Goal: Task Accomplishment & Management: Manage account settings

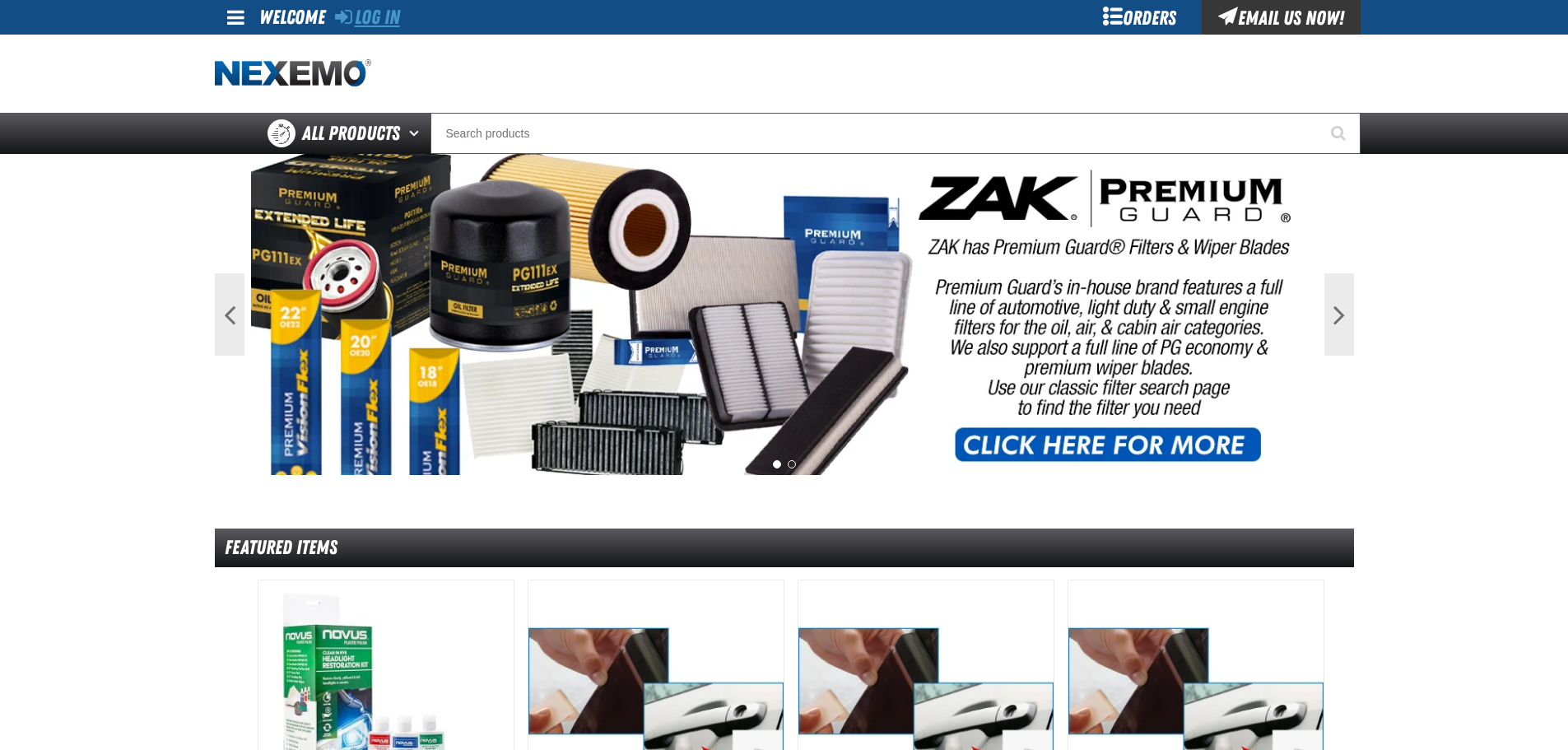
click at [358, 15] on link "Log In" at bounding box center [368, 18] width 65 height 23
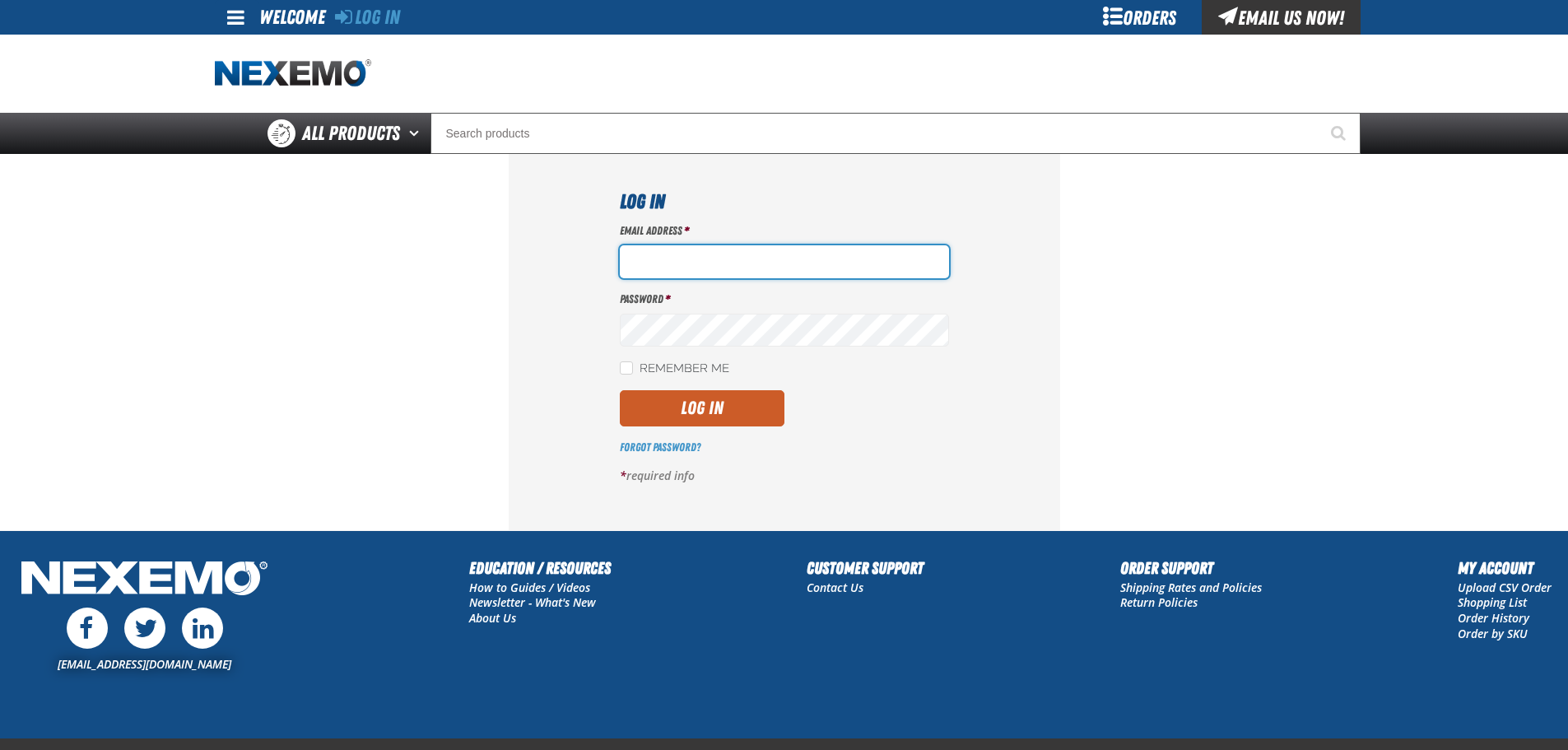
click at [644, 259] on input "Email Address *" at bounding box center [784, 262] width 329 height 33
type input "jmenicucci@vtaig.com"
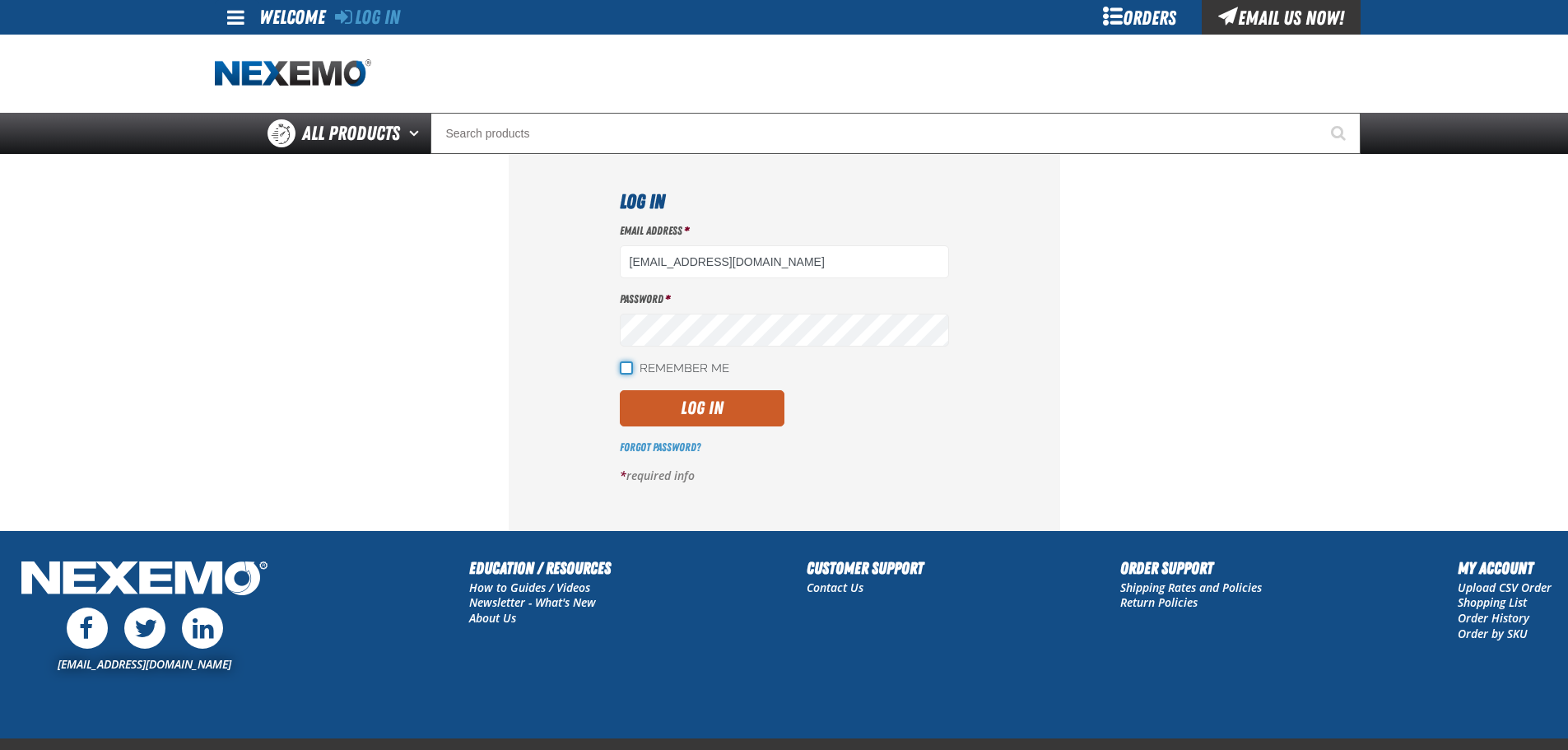
click at [626, 366] on input "Remember Me" at bounding box center [626, 368] width 13 height 13
checkbox input "true"
click at [636, 408] on button "Log In" at bounding box center [702, 408] width 165 height 36
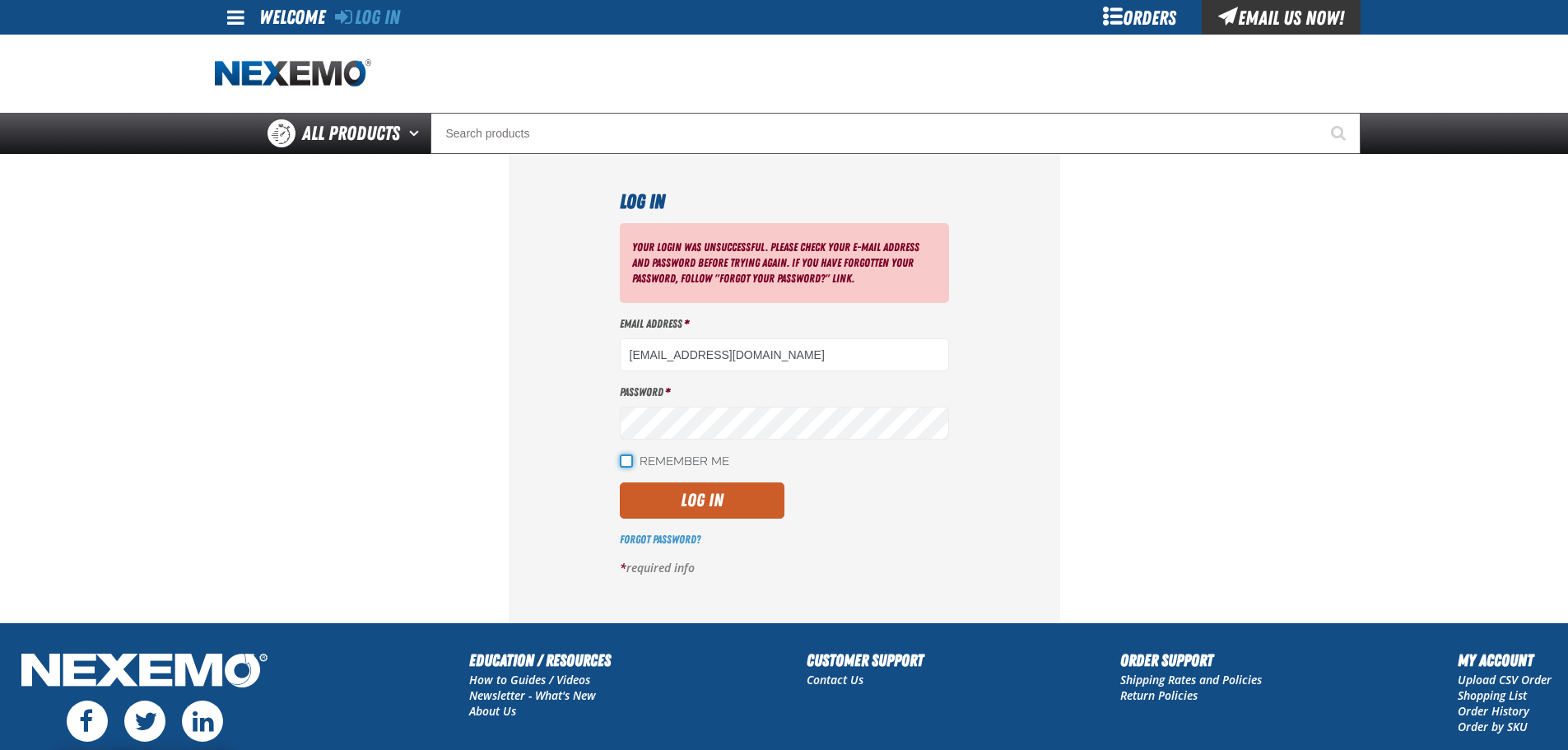
click at [630, 462] on input "Remember Me" at bounding box center [626, 461] width 13 height 13
checkbox input "true"
click at [656, 498] on button "Log In" at bounding box center [702, 500] width 165 height 36
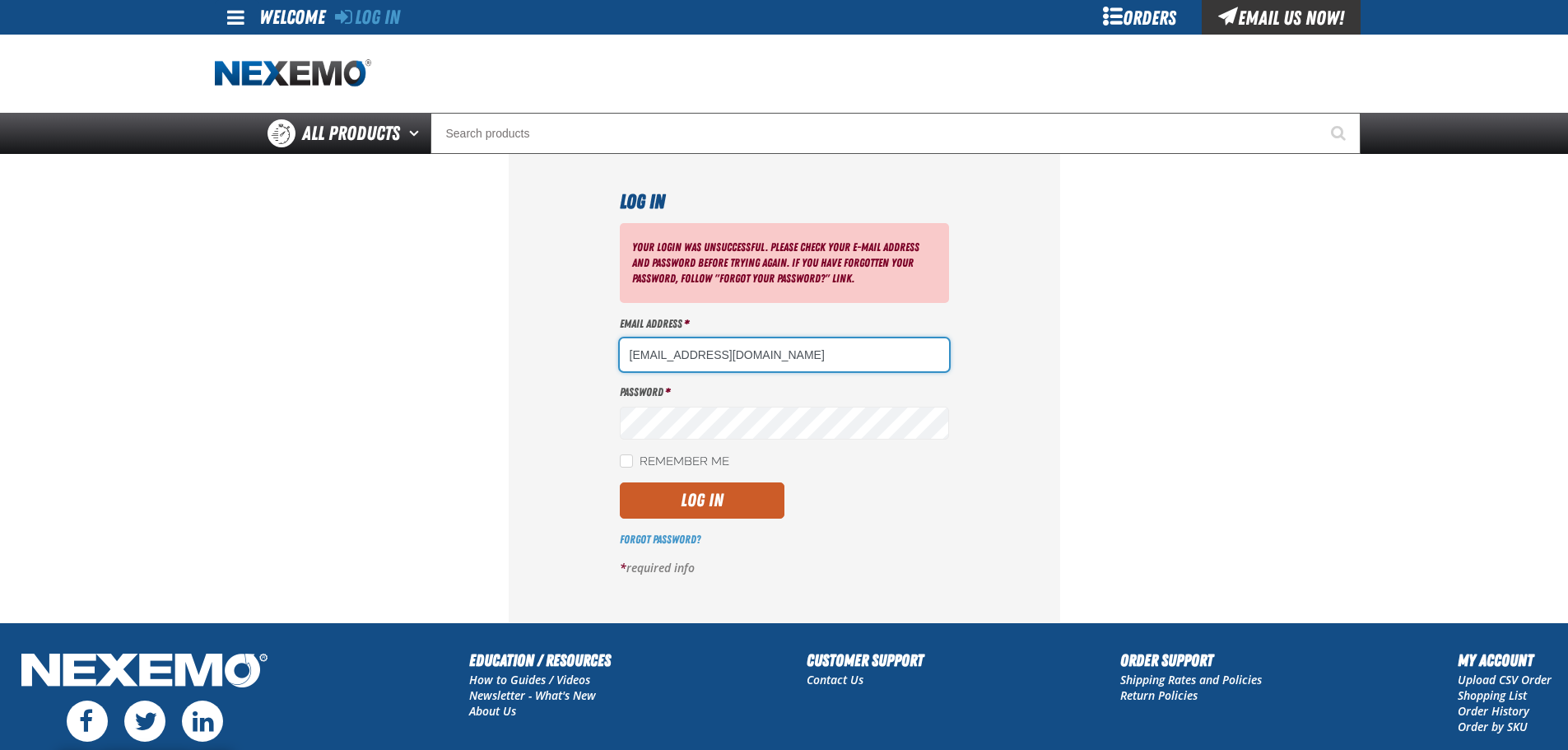
drag, startPoint x: 785, startPoint y: 354, endPoint x: 0, endPoint y: 339, distance: 785.1
click at [0, 341] on main "Log In Your login was unsuccessful. Please check your e-mail address and passwo…" at bounding box center [784, 388] width 1568 height 468
paste input "jmenicucci@vtaig.com"
type input "jmenicucci@vtaig.com"
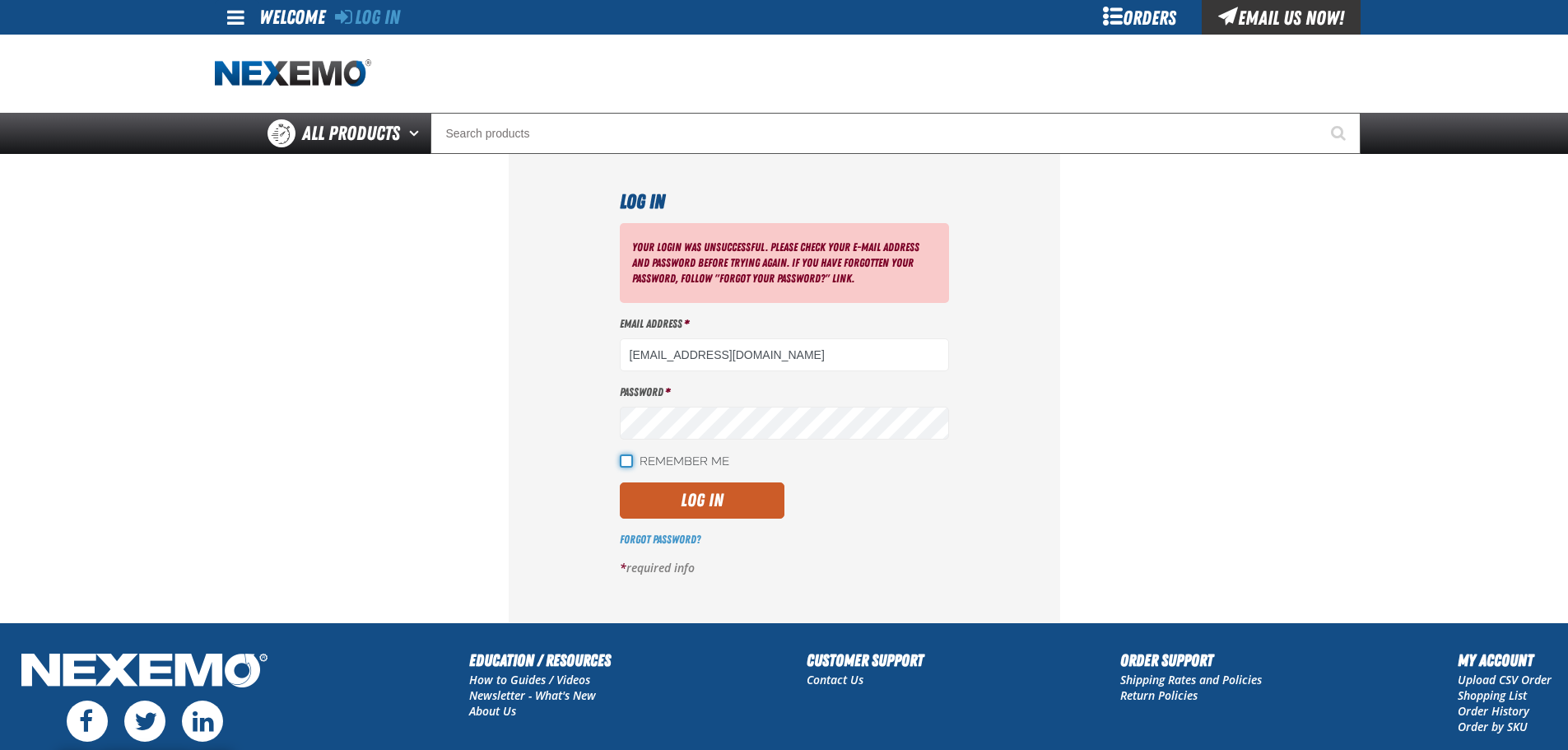
click at [621, 458] on input "Remember Me" at bounding box center [626, 461] width 13 height 13
checkbox input "true"
click at [637, 504] on button "Log In" at bounding box center [702, 500] width 165 height 36
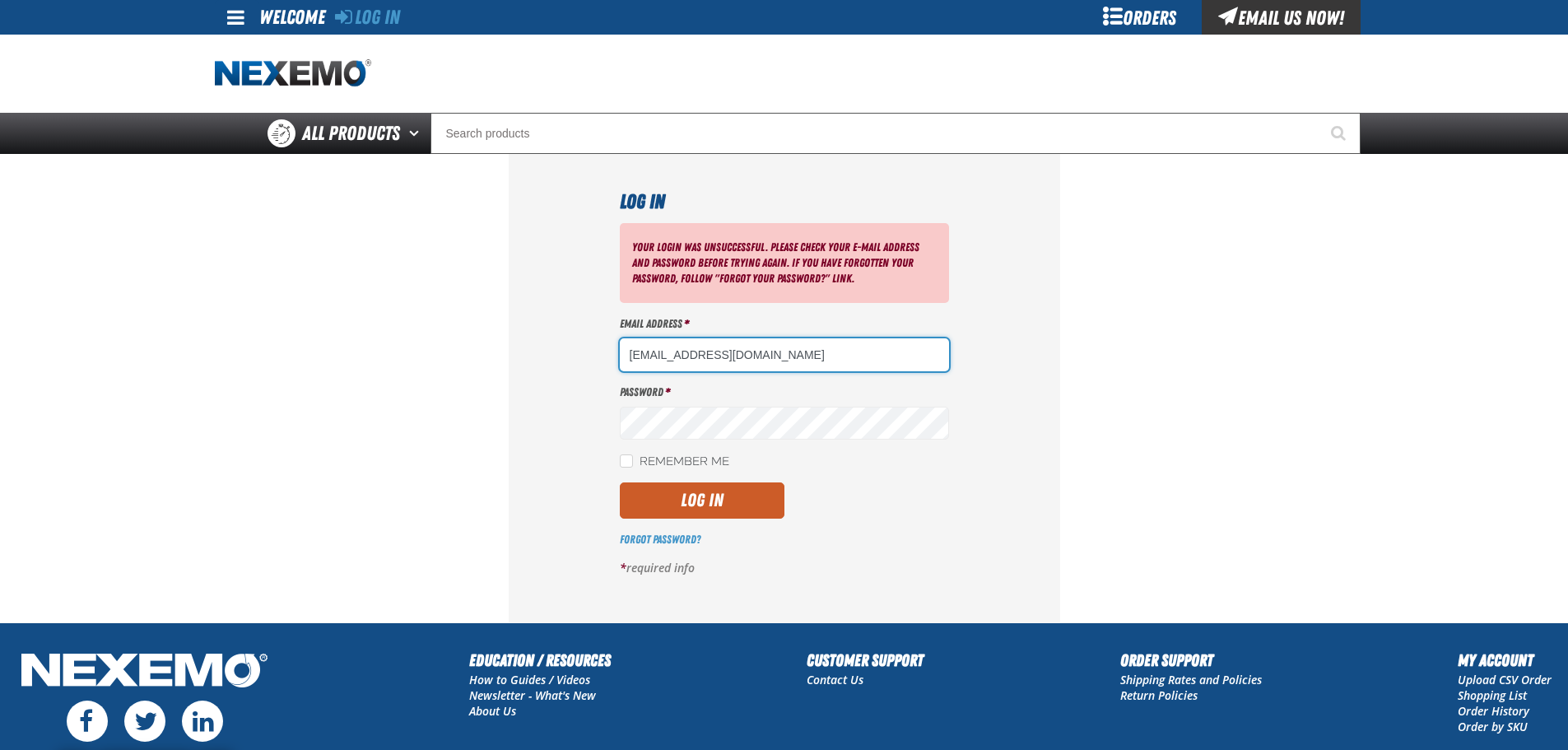
click at [795, 351] on input "jmenicucci@vtaig.com" at bounding box center [784, 355] width 329 height 33
click at [749, 376] on div "Your login was unsuccessful. Please check your e-mail address and password befo…" at bounding box center [784, 405] width 329 height 366
click at [754, 368] on input "jmenicucci@vtaig.com" at bounding box center [784, 355] width 329 height 33
click at [655, 537] on link "Forgot Password?" at bounding box center [660, 539] width 81 height 13
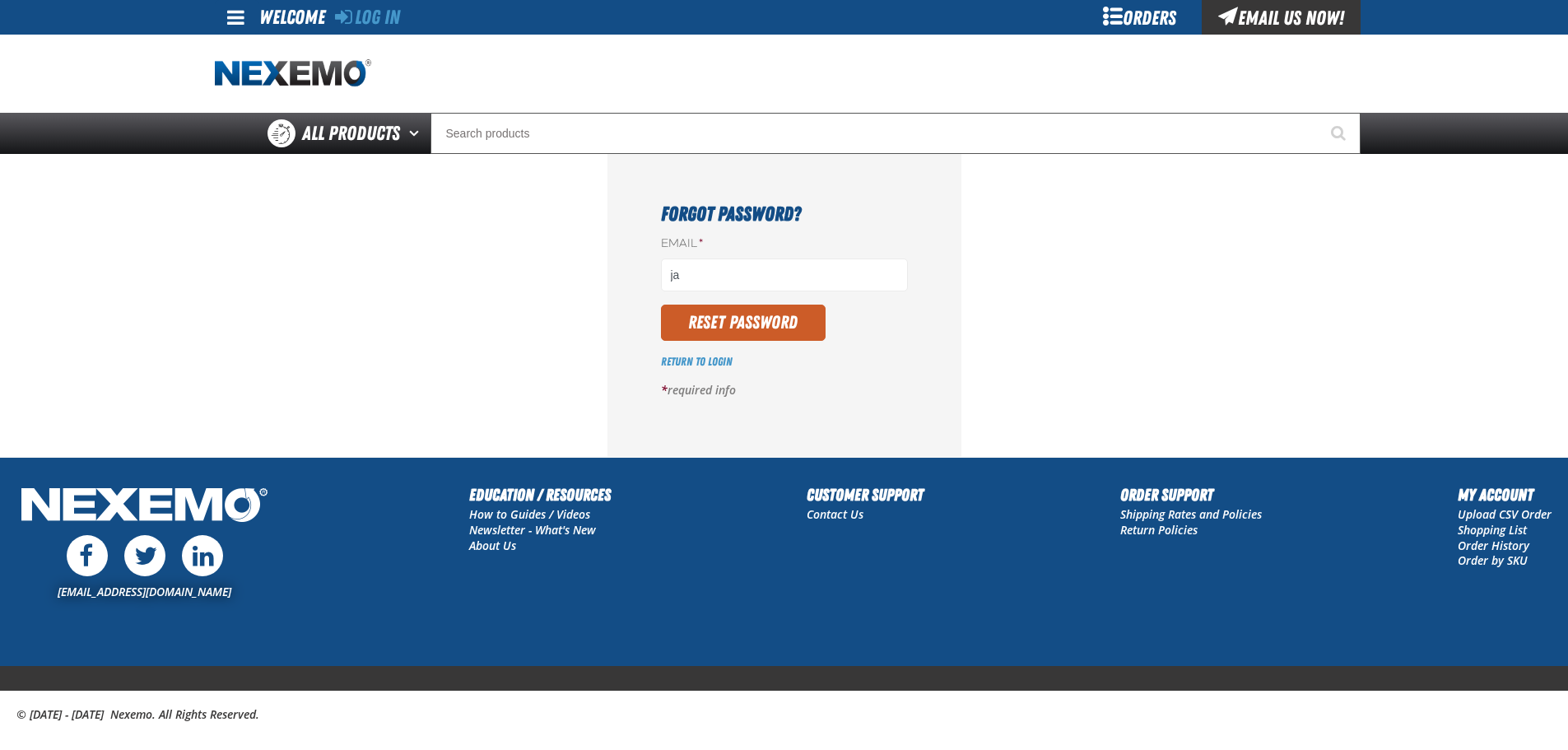
type input "j"
type input "[EMAIL_ADDRESS][DOMAIN_NAME]"
click at [661, 304] on button "Reset Password" at bounding box center [743, 322] width 165 height 36
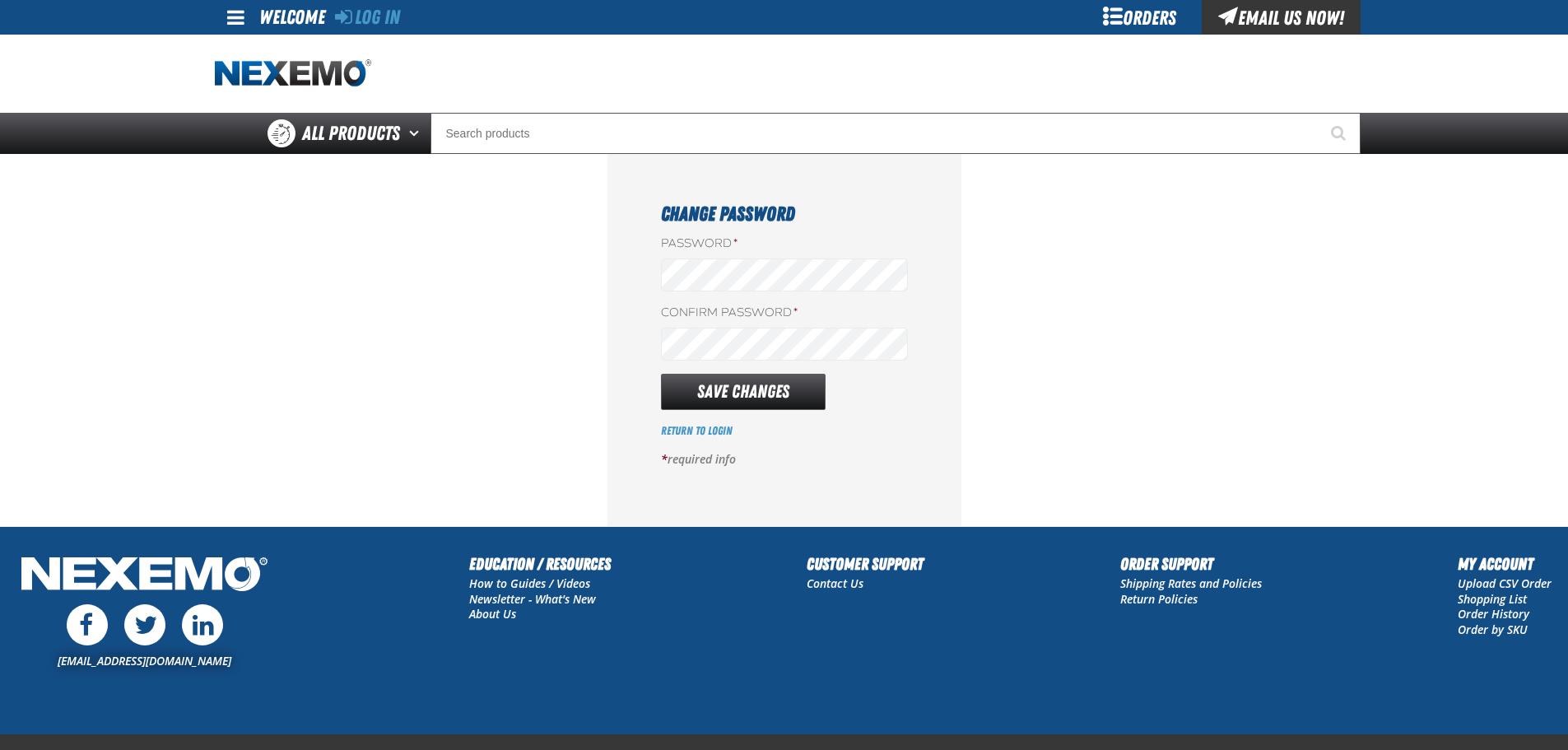
click at [738, 361] on form "Password * Confirm Password * Save Changes Return to [GEOGRAPHIC_DATA] * requir…" at bounding box center [784, 358] width 247 height 246
click at [713, 391] on button "Save Changes" at bounding box center [743, 391] width 165 height 36
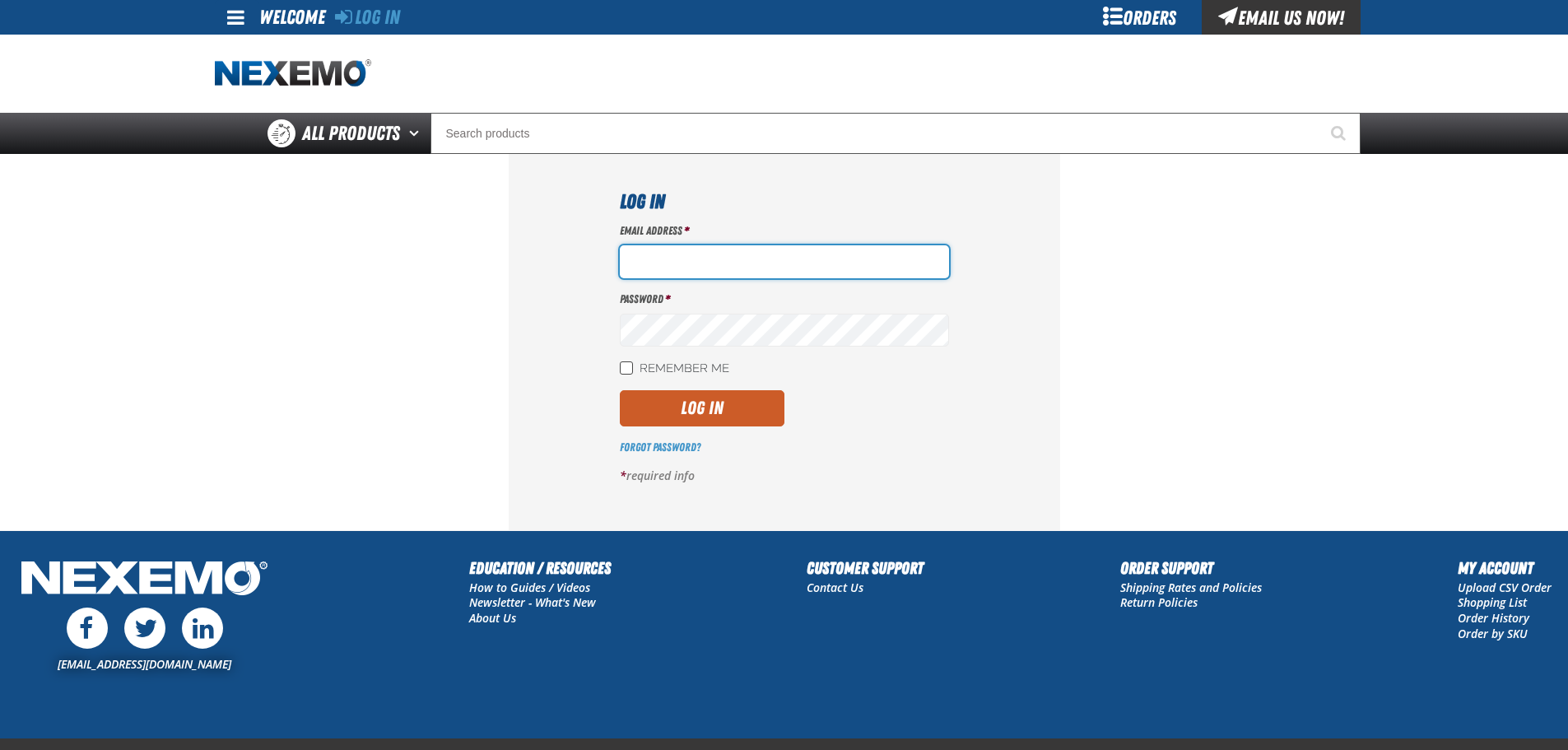
type input "jmenicucci@vtaig.com"
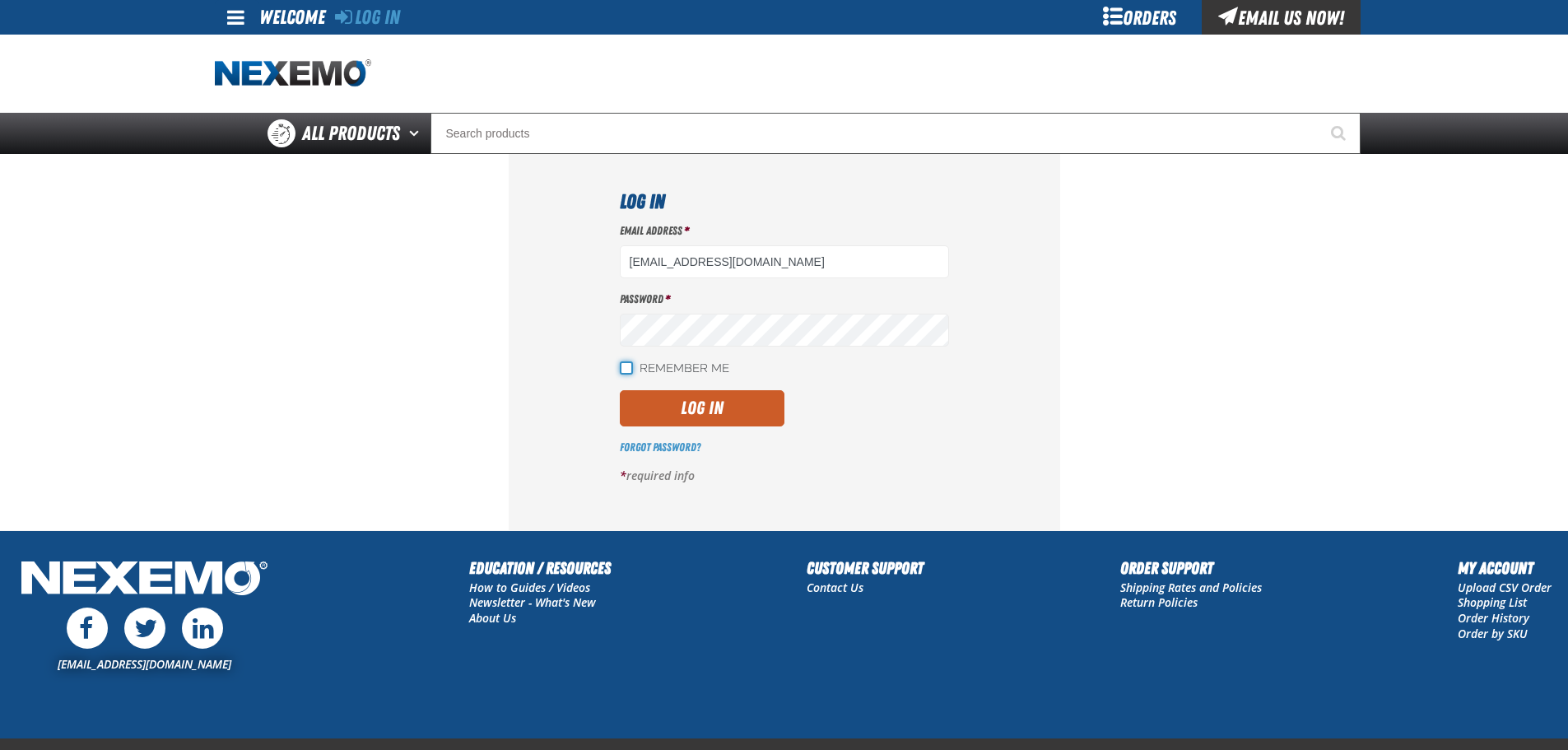
click at [620, 363] on input "Remember Me" at bounding box center [626, 368] width 13 height 13
checkbox input "true"
click at [665, 400] on button "Log In" at bounding box center [702, 408] width 165 height 36
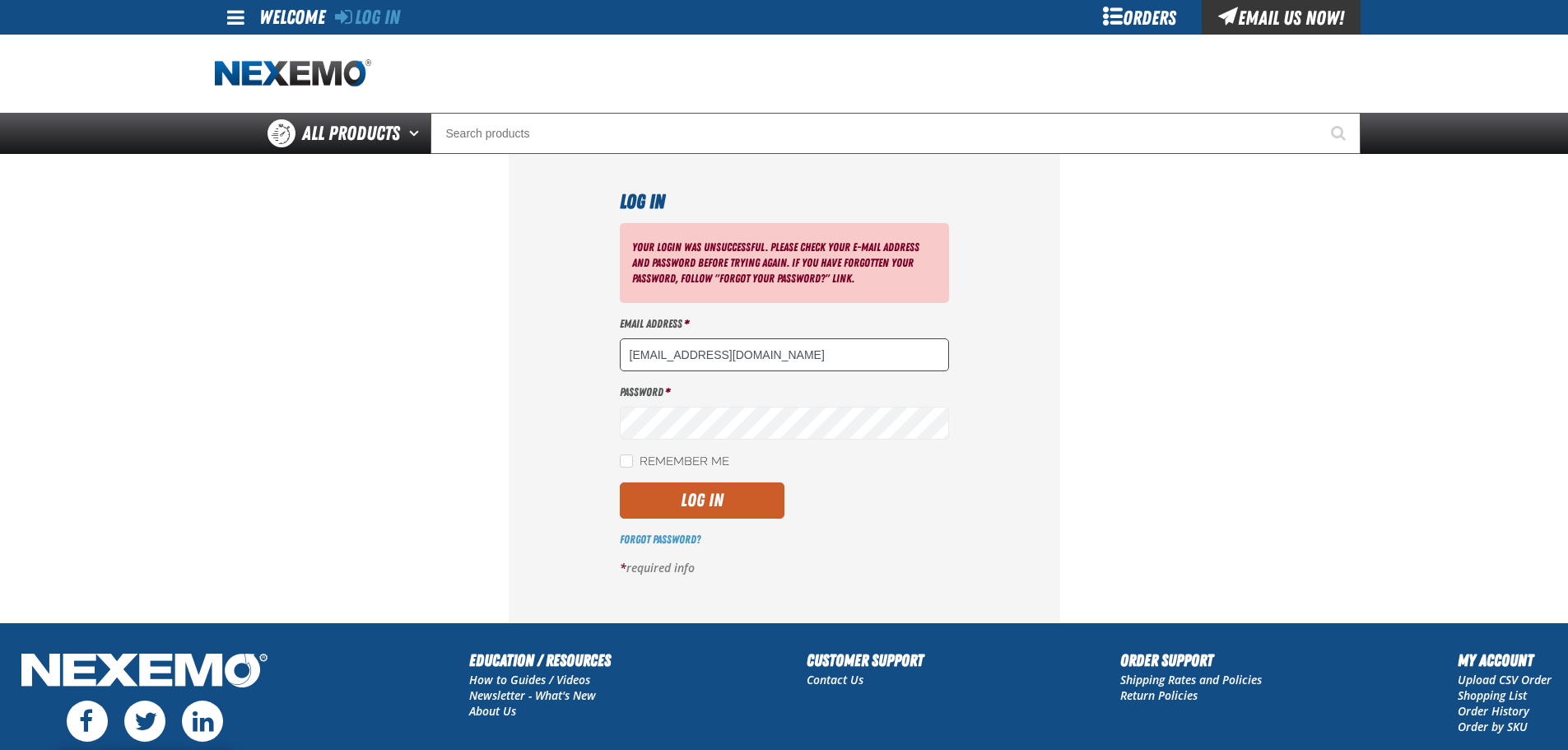
click at [632, 353] on input "[EMAIL_ADDRESS][DOMAIN_NAME]" at bounding box center [784, 355] width 329 height 33
type input "Jmenicucci@vtaig.com"
click at [670, 497] on button "Log In" at bounding box center [702, 500] width 165 height 36
click at [630, 539] on link "Forgot Password?" at bounding box center [660, 539] width 81 height 13
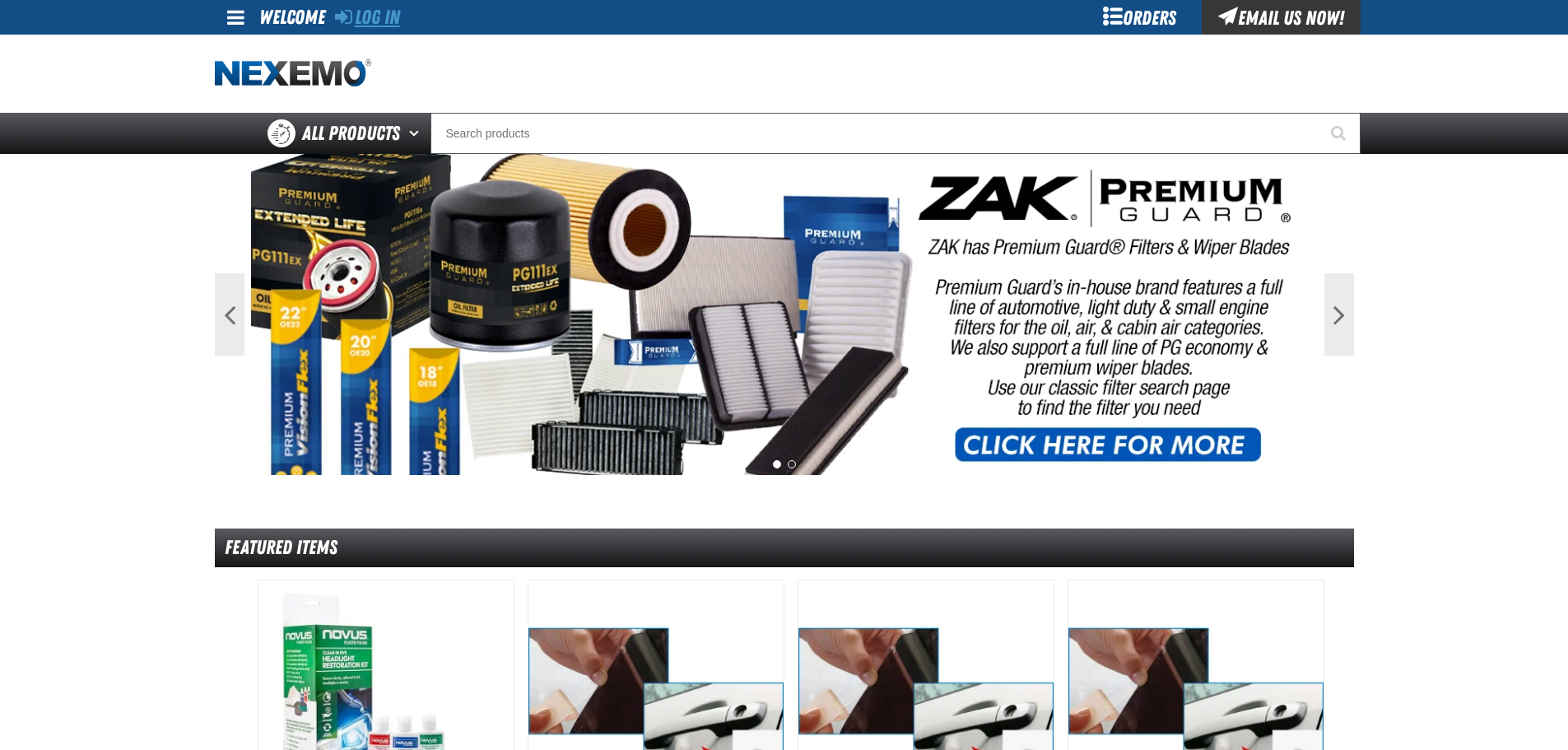
click at [397, 18] on link "Log In" at bounding box center [368, 18] width 65 height 23
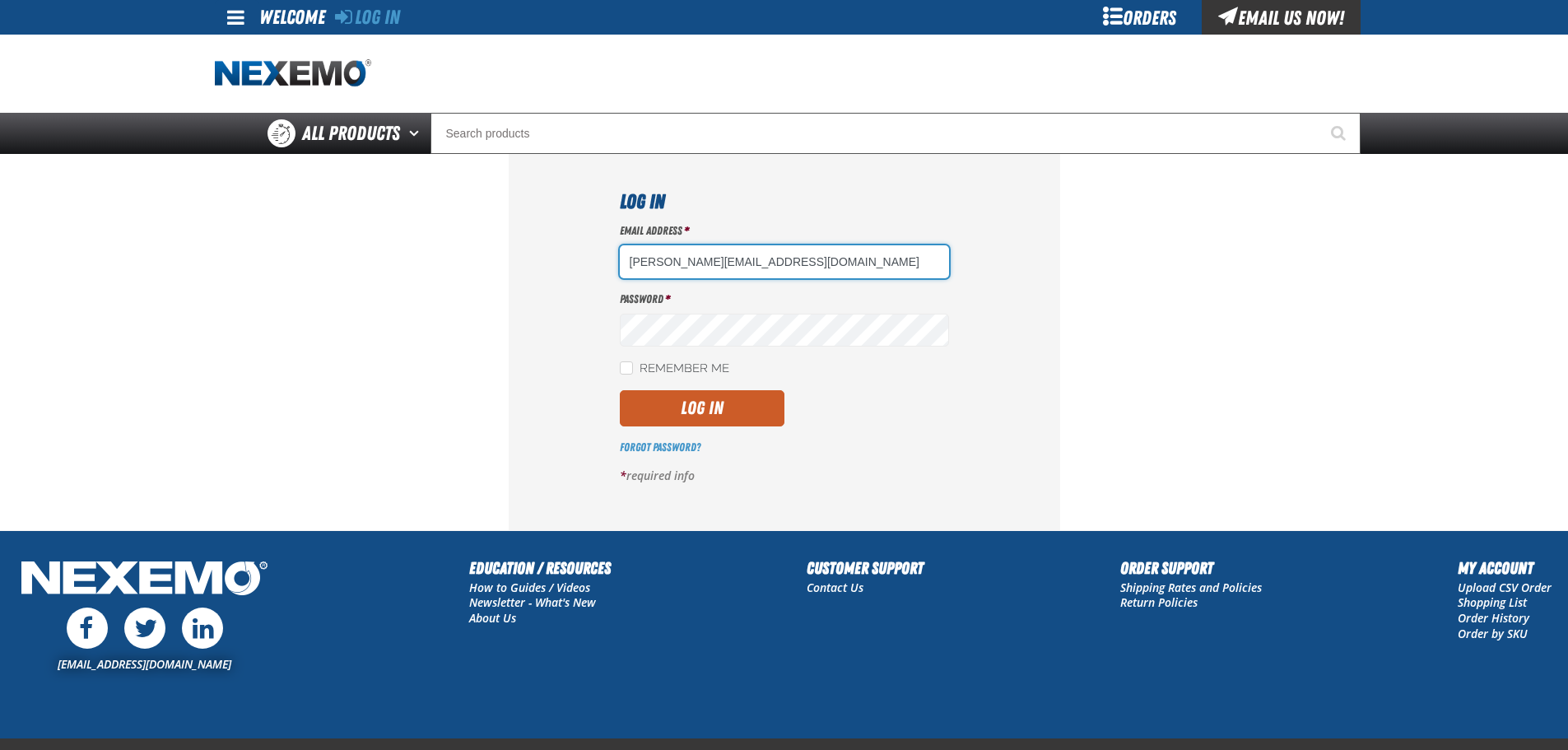
click at [634, 261] on input "[PERSON_NAME][EMAIL_ADDRESS][DOMAIN_NAME]" at bounding box center [784, 262] width 329 height 33
type input "[EMAIL_ADDRESS][DOMAIN_NAME]"
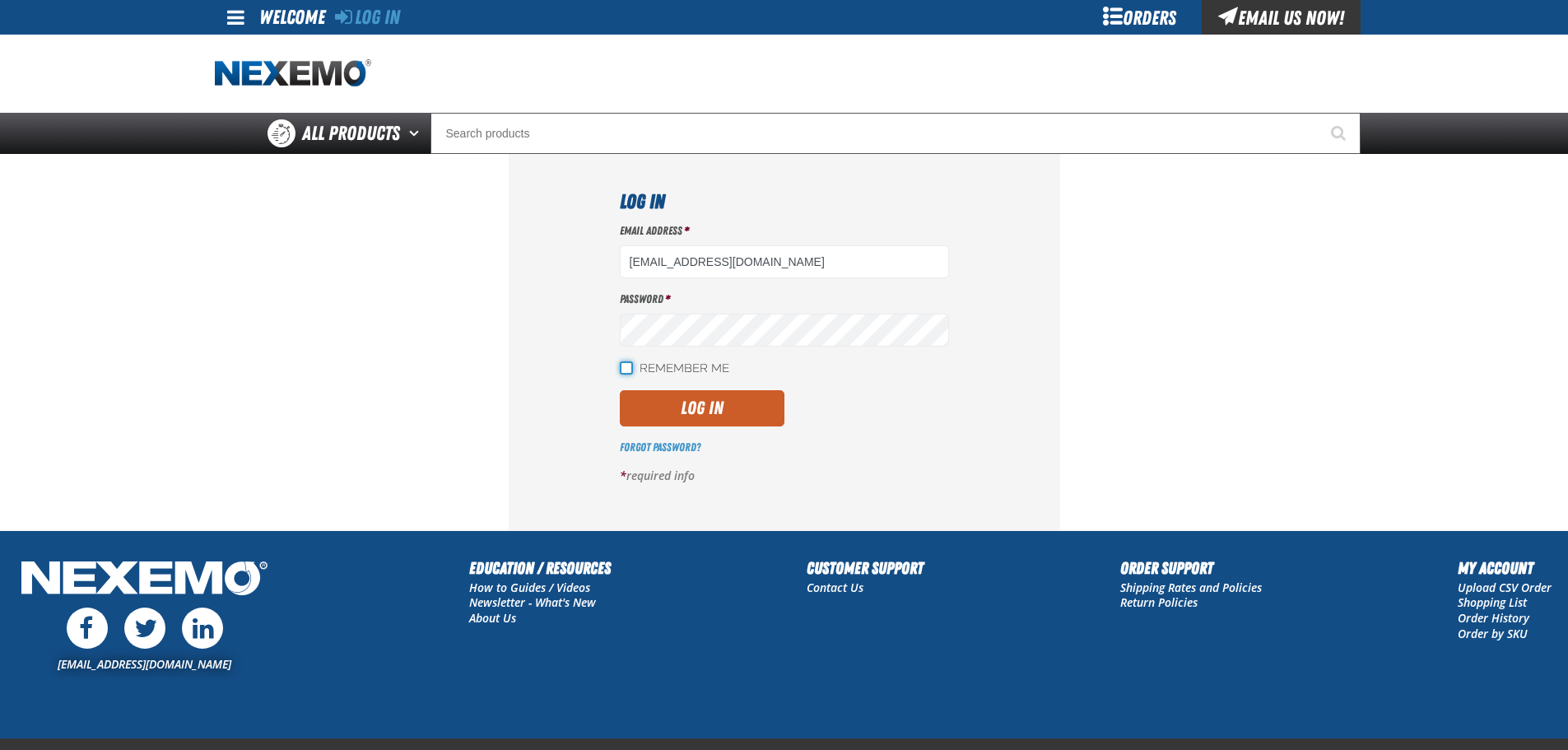
click at [628, 368] on input "Remember Me" at bounding box center [626, 368] width 13 height 13
checkbox input "true"
click at [652, 407] on button "Log In" at bounding box center [702, 408] width 165 height 36
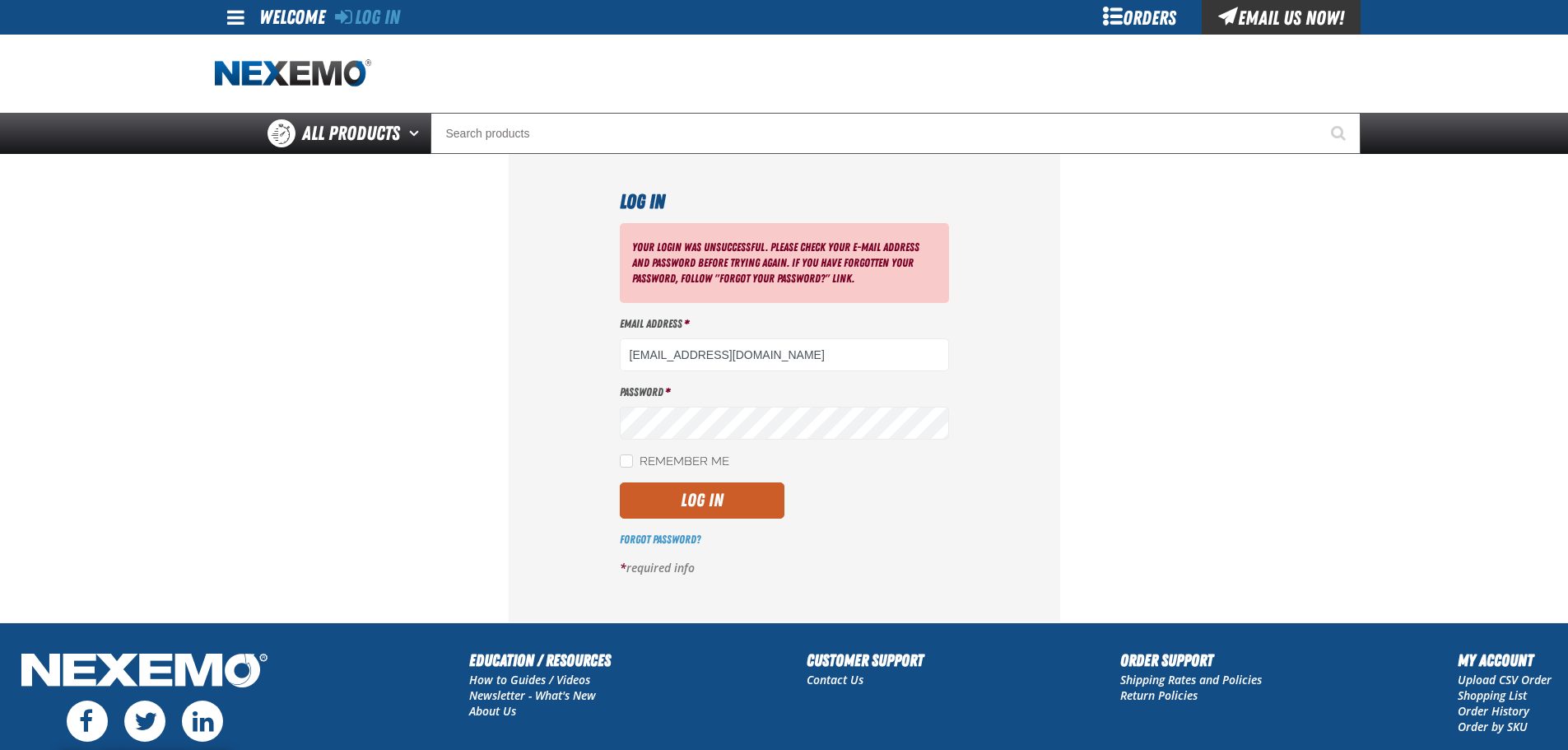
click at [515, 429] on div "Log In Your login was unsuccessful. Please check your e-mail address and passwo…" at bounding box center [784, 388] width 551 height 468
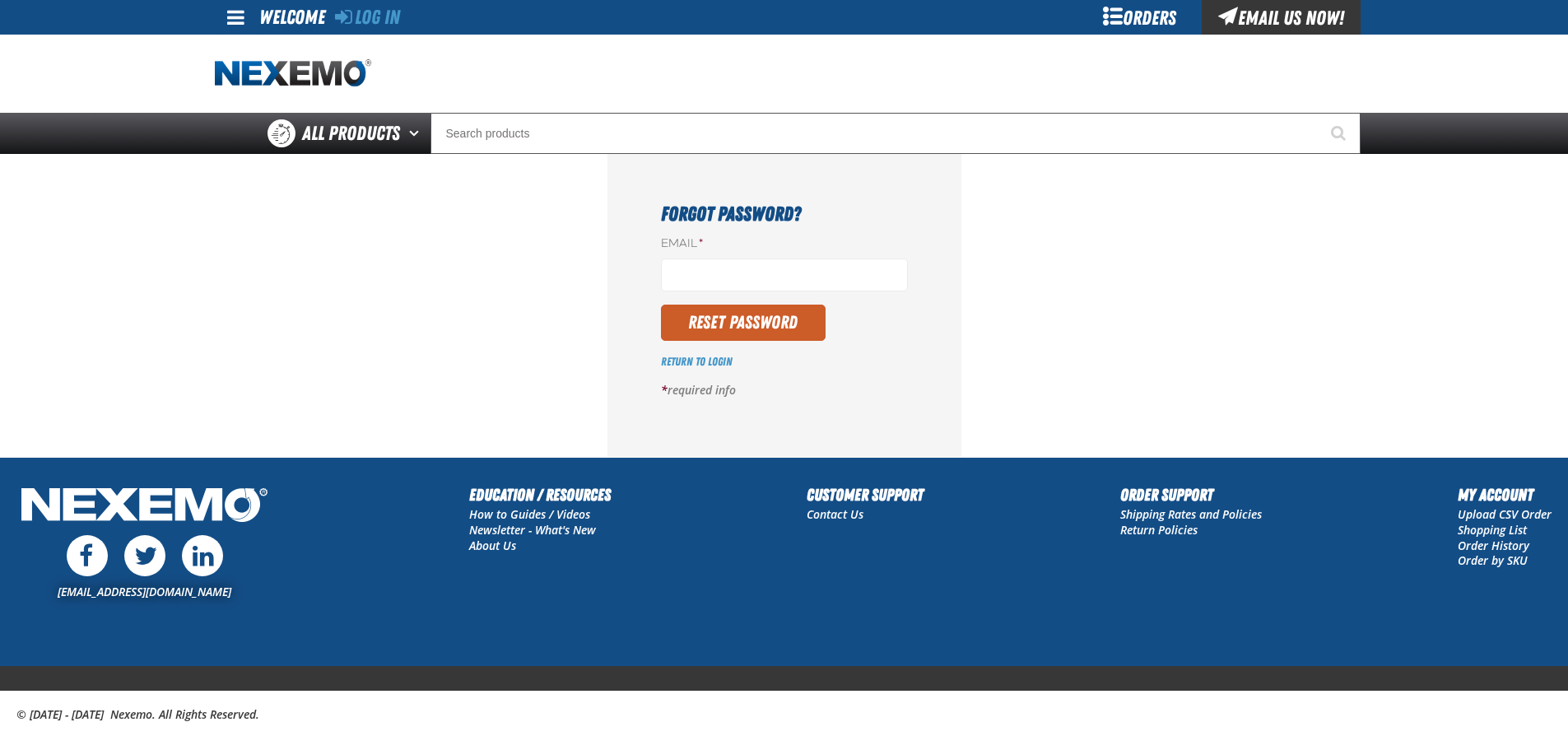
click at [780, 257] on div "Email *" at bounding box center [784, 263] width 247 height 56
click at [741, 275] on input "Email *" at bounding box center [784, 275] width 247 height 33
type input "[EMAIL_ADDRESS][DOMAIN_NAME]"
click at [742, 318] on button "Reset Password" at bounding box center [743, 322] width 165 height 36
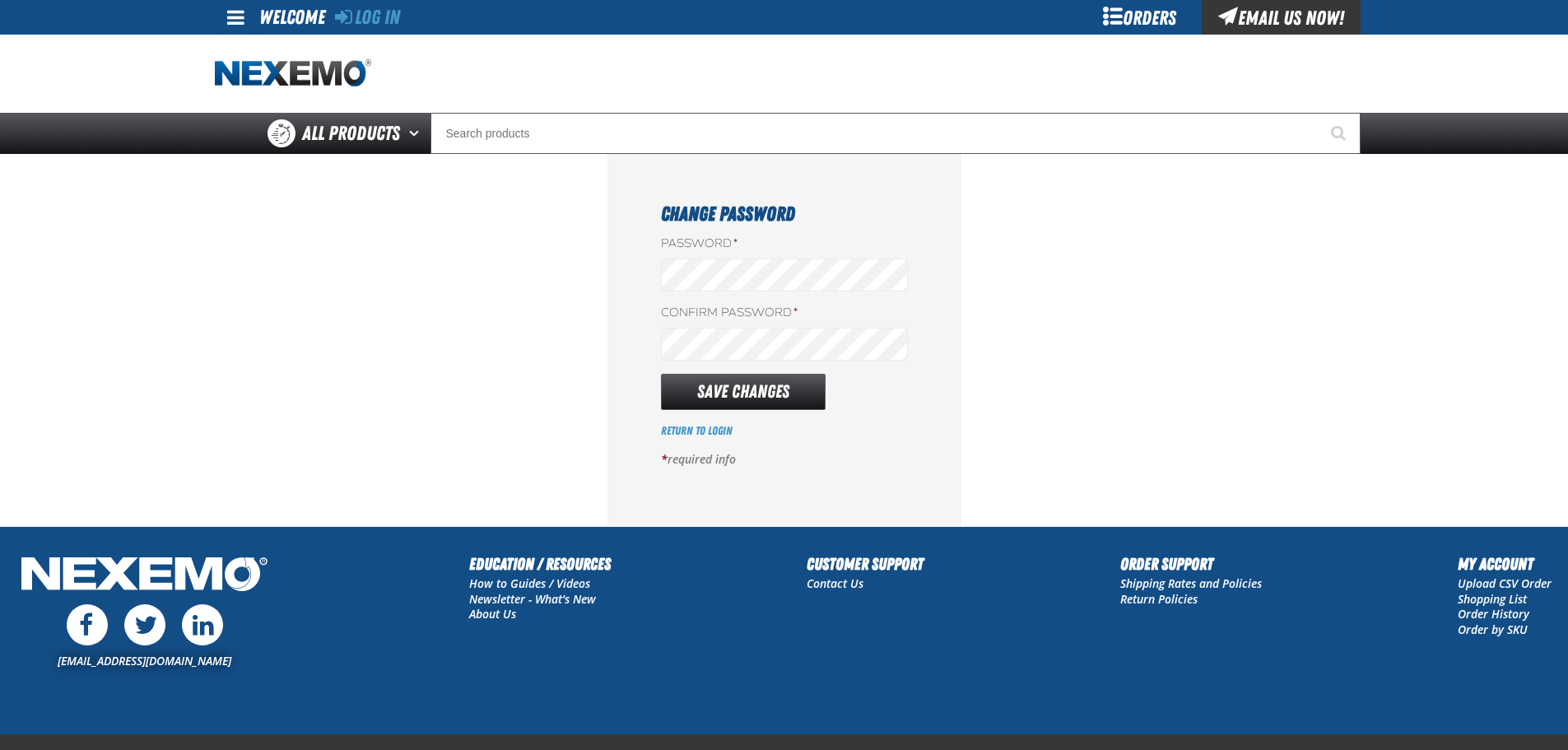
click at [644, 277] on div "Change Password Password * Confirm Password * Save Changes Return to Login * re…" at bounding box center [784, 339] width 354 height 372
click at [700, 382] on button "Save Changes" at bounding box center [743, 391] width 165 height 36
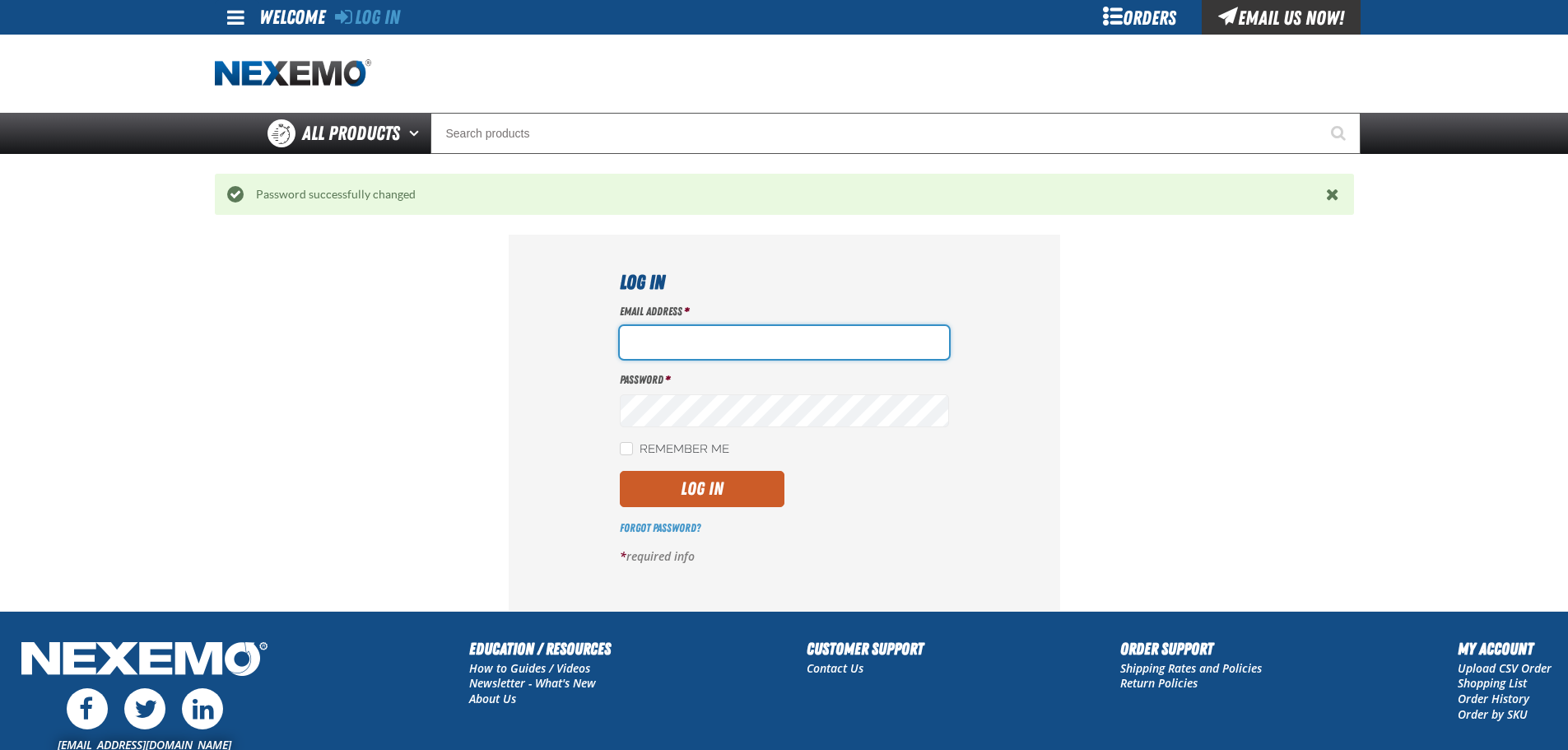
type input "[EMAIL_ADDRESS][DOMAIN_NAME]"
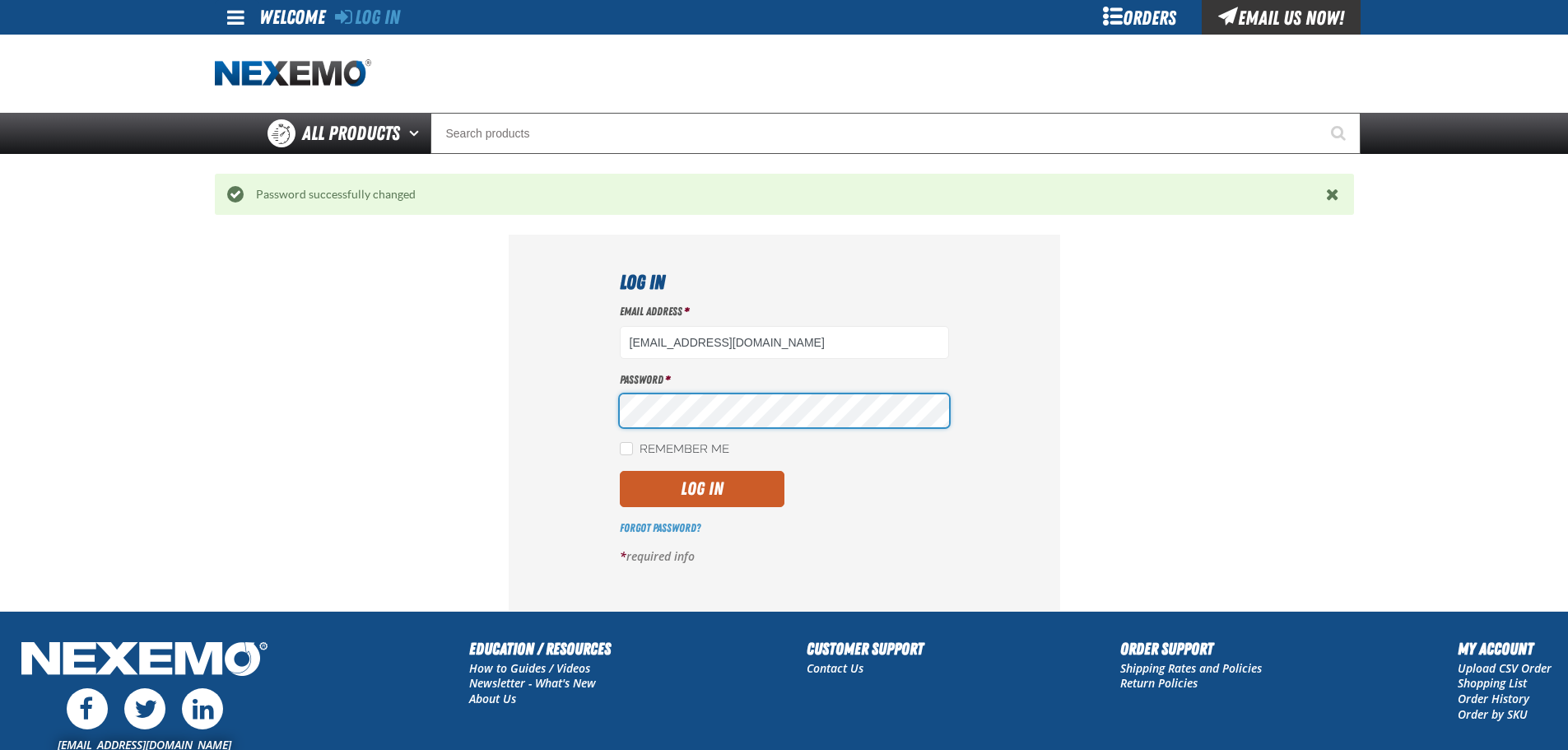
click at [369, 432] on section "Log In Email Address * jmenicucci@vtaig.com Password * Remember Me Log In *" at bounding box center [784, 422] width 1139 height 375
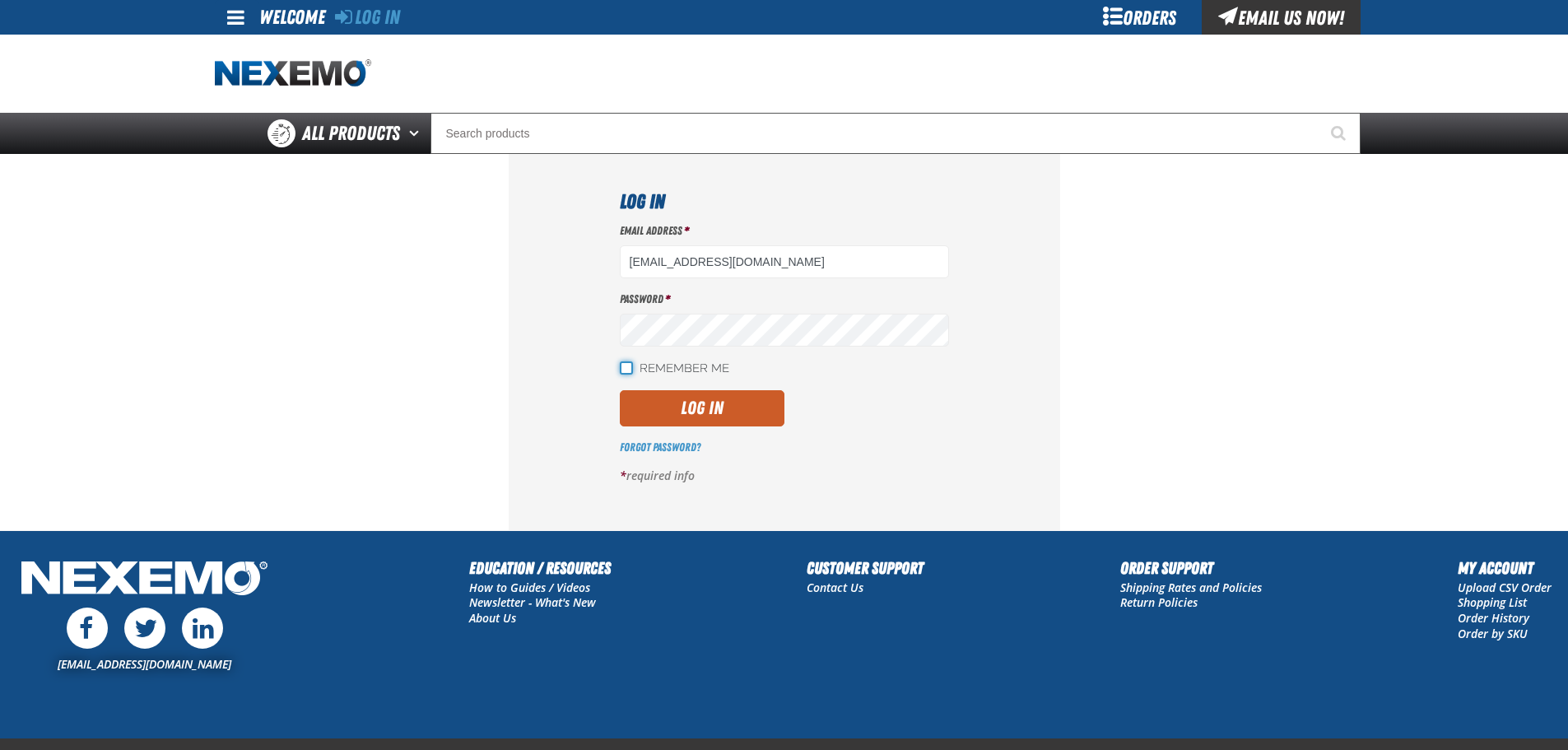
click at [621, 365] on input "Remember Me" at bounding box center [626, 368] width 13 height 13
checkbox input "true"
click at [641, 404] on button "Log In" at bounding box center [702, 408] width 165 height 36
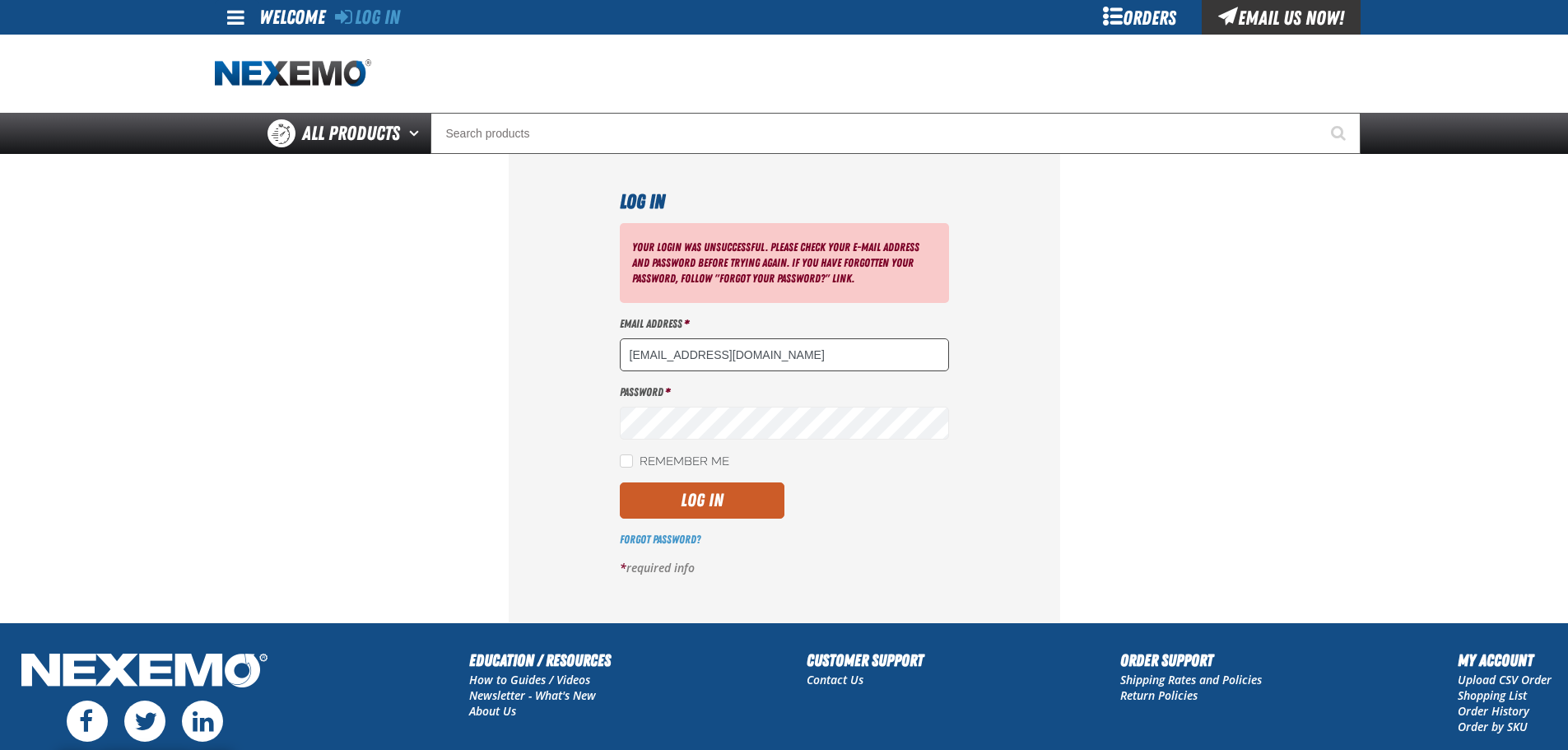
click at [777, 359] on input "[EMAIL_ADDRESS][DOMAIN_NAME]" at bounding box center [784, 355] width 329 height 33
click at [386, 445] on section "Log In Your login was unsuccessful. Please check your e-mail address and passwo…" at bounding box center [784, 388] width 1139 height 468
click at [384, 463] on section "Log In Your login was unsuccessful. Please check your e-mail address and passwo…" at bounding box center [784, 388] width 1139 height 468
click at [626, 455] on input "Remember Me" at bounding box center [626, 461] width 13 height 13
checkbox input "true"
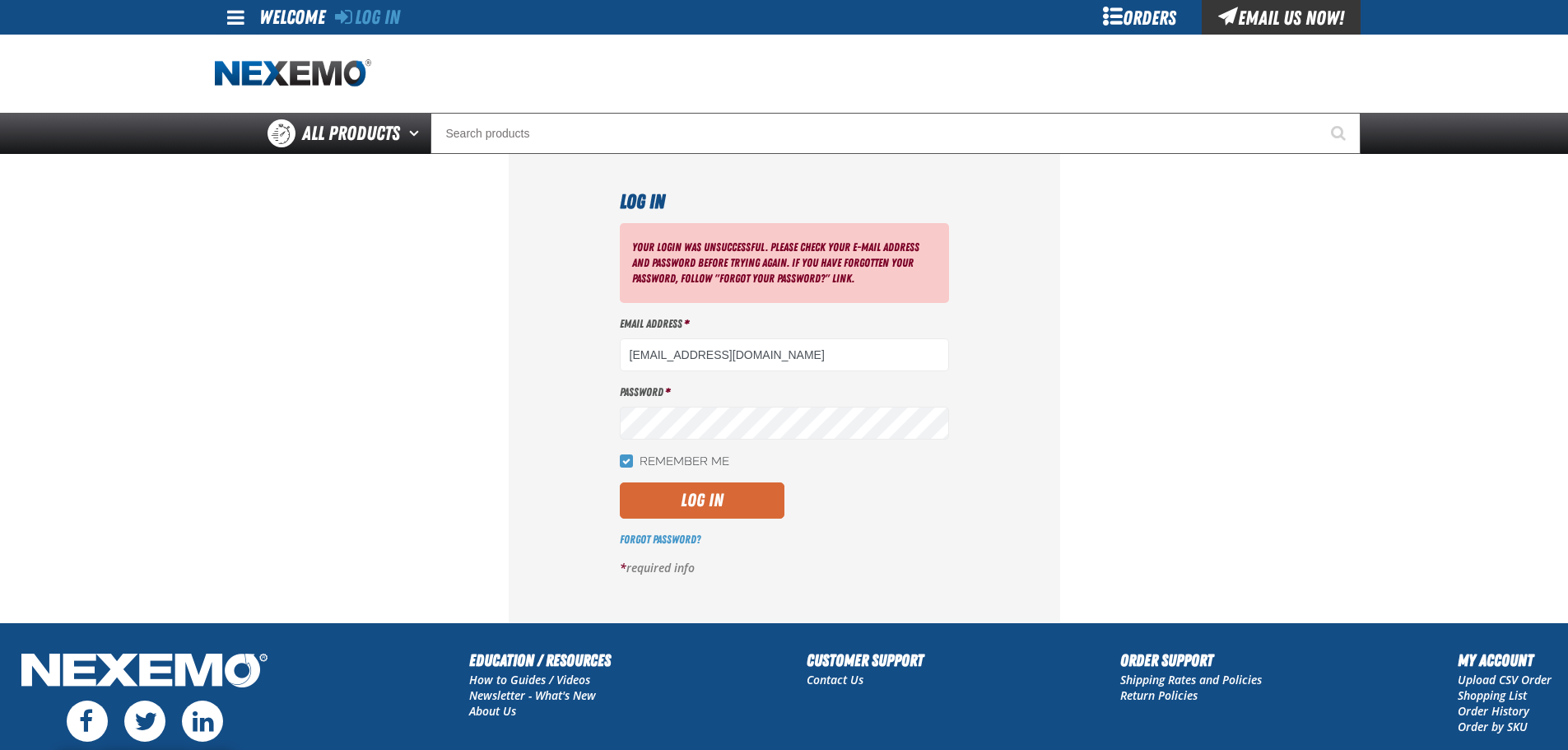
click at [653, 497] on button "Log In" at bounding box center [702, 500] width 165 height 36
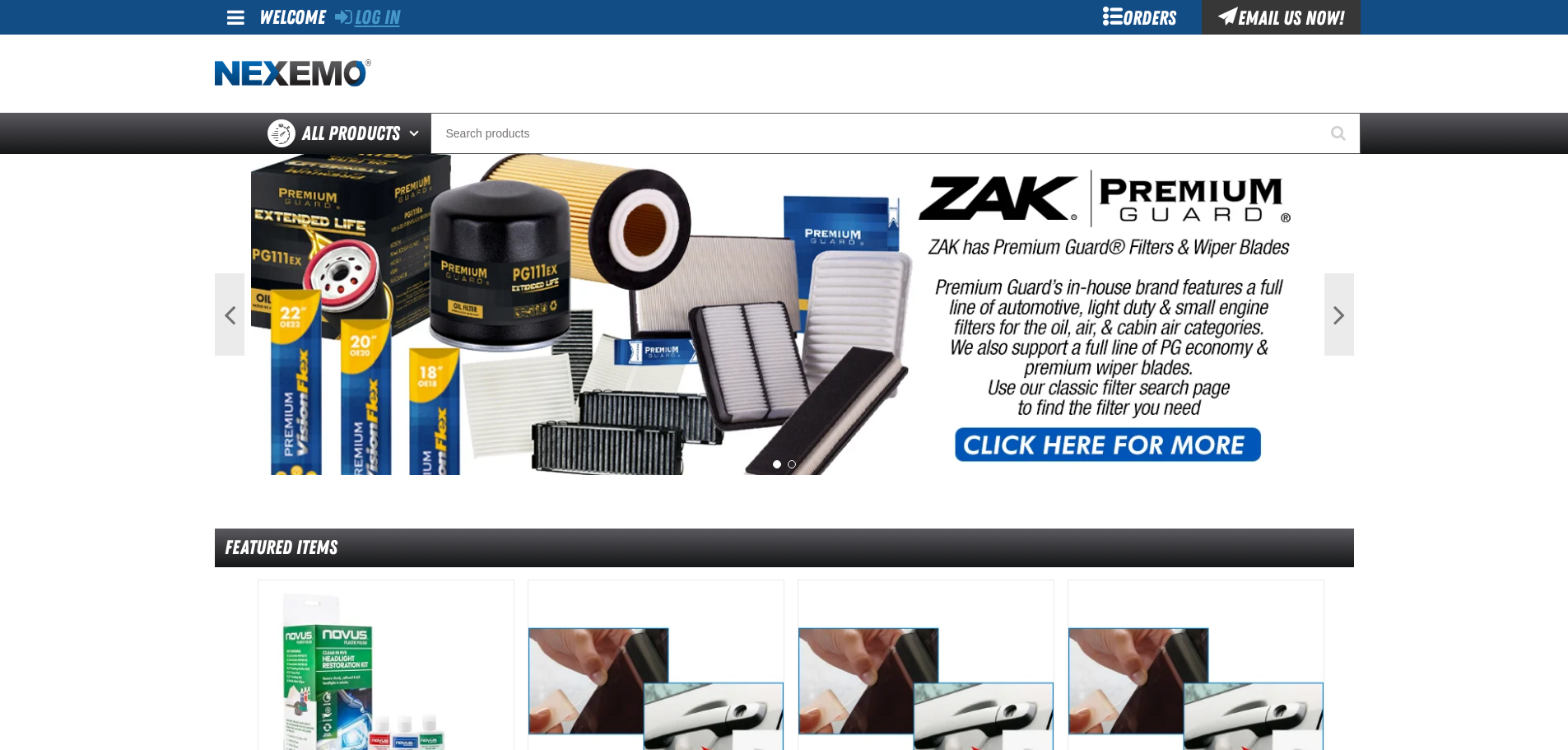
click at [363, 13] on link "Log In" at bounding box center [368, 18] width 65 height 23
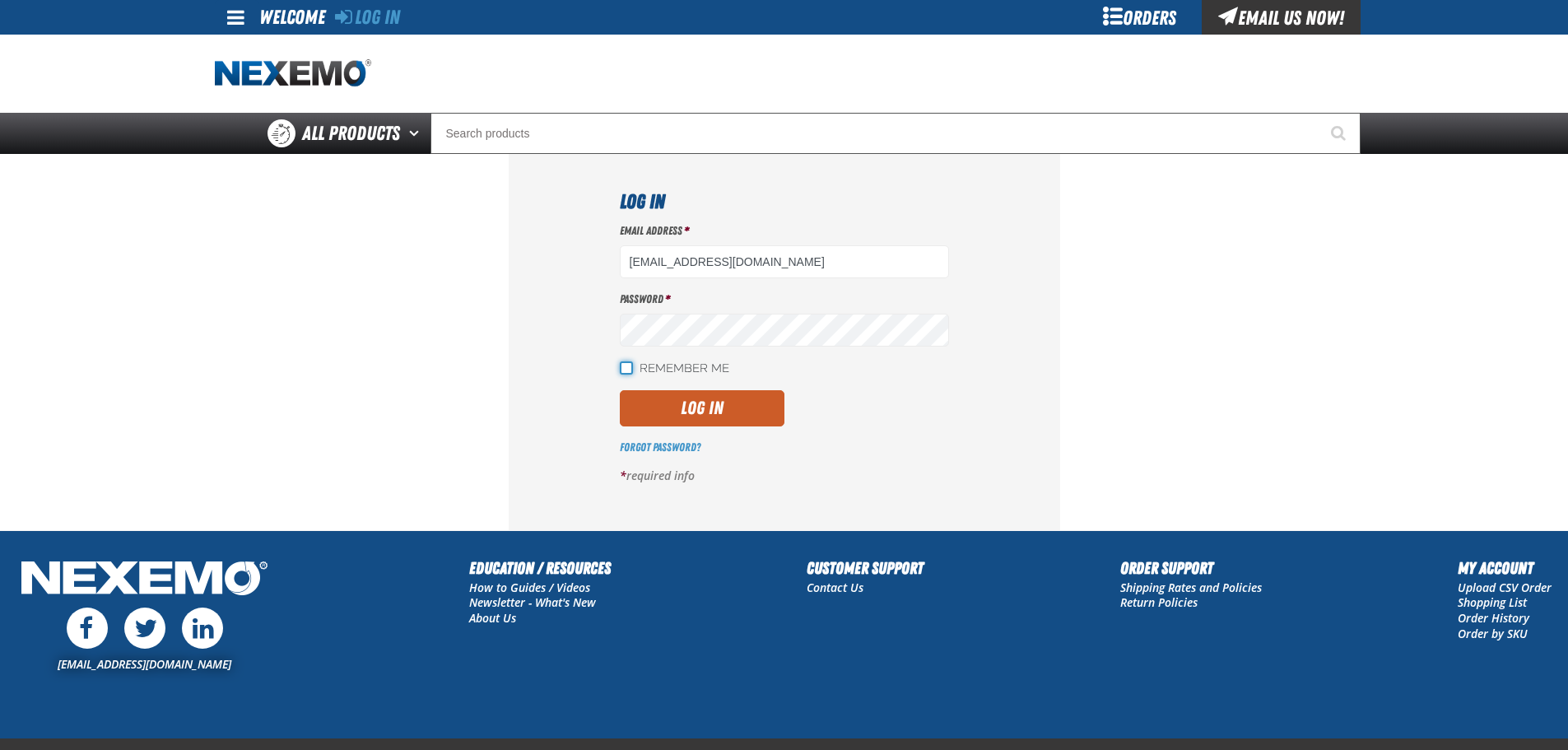
click at [624, 364] on input "Remember Me" at bounding box center [626, 368] width 13 height 13
checkbox input "true"
click at [667, 432] on div "Email Address * jmenicucci@vtaig.com Password * Remember Me Log In" at bounding box center [784, 359] width 329 height 273
click at [677, 408] on button "Log In" at bounding box center [702, 408] width 165 height 36
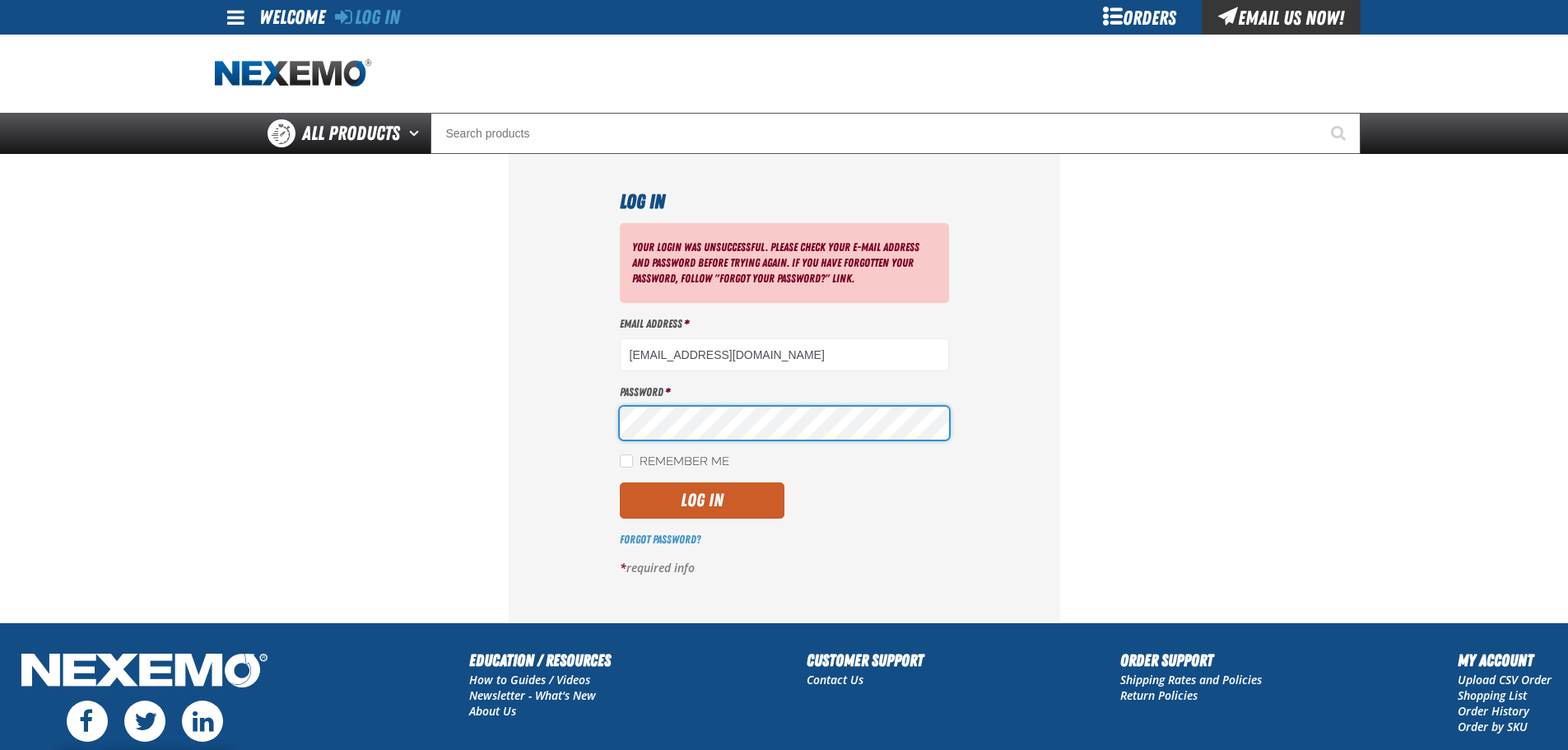
click at [199, 348] on main "Log In Your login was unsuccessful. Please check your e-mail address and passwo…" at bounding box center [784, 388] width 1568 height 468
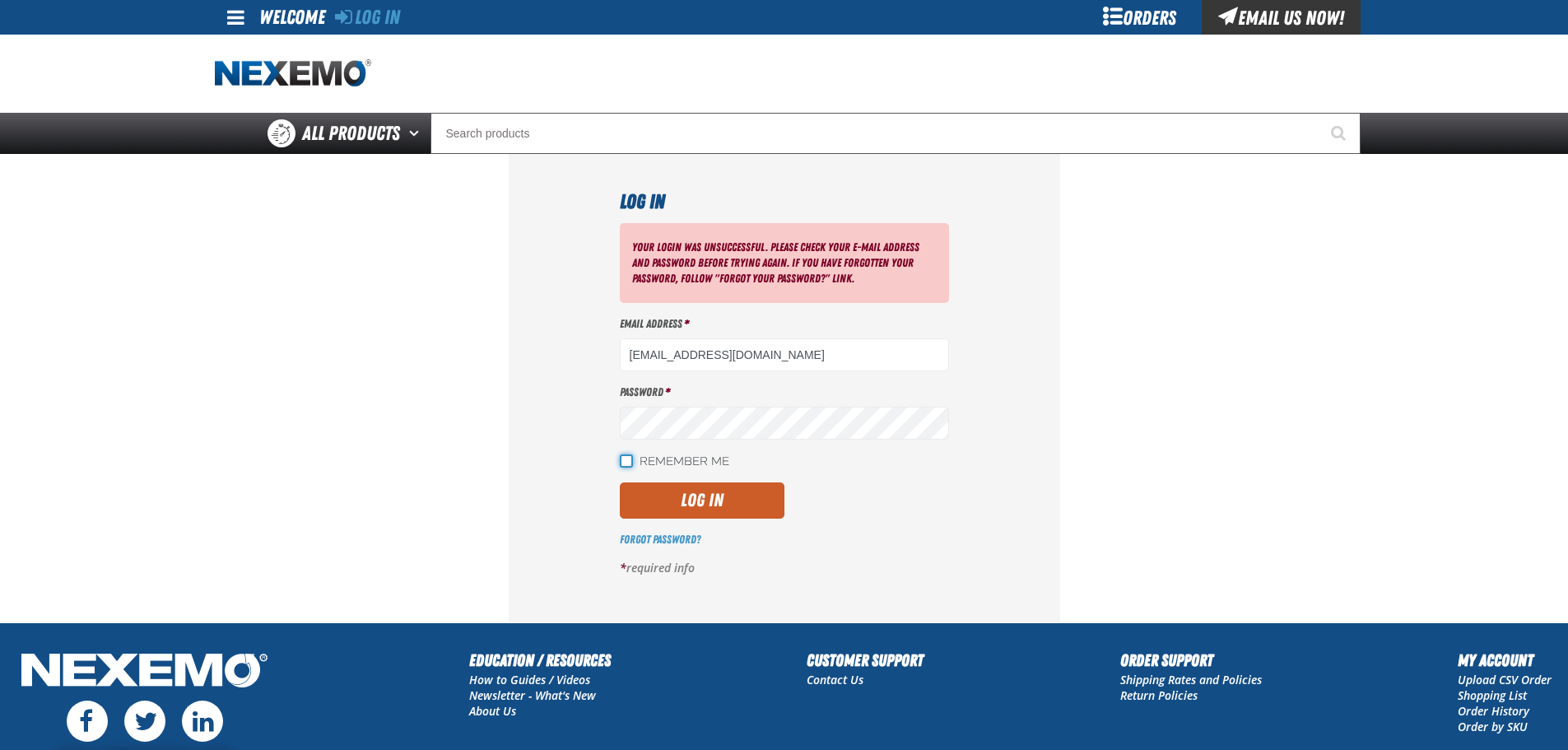
click at [626, 463] on input "Remember Me" at bounding box center [626, 461] width 13 height 13
checkbox input "true"
click at [634, 504] on button "Log In" at bounding box center [702, 500] width 165 height 36
